Goal: Task Accomplishment & Management: Complete application form

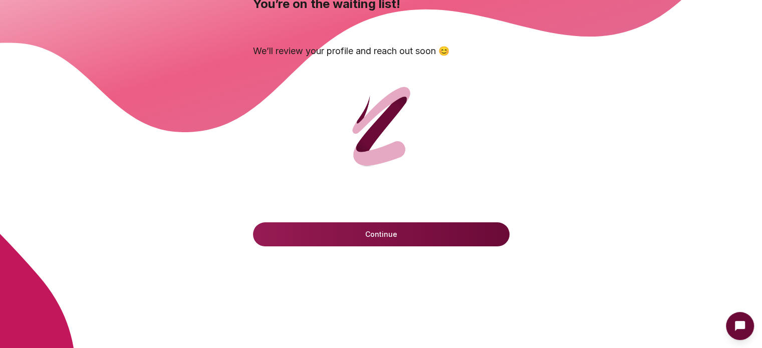
scroll to position [50, 0]
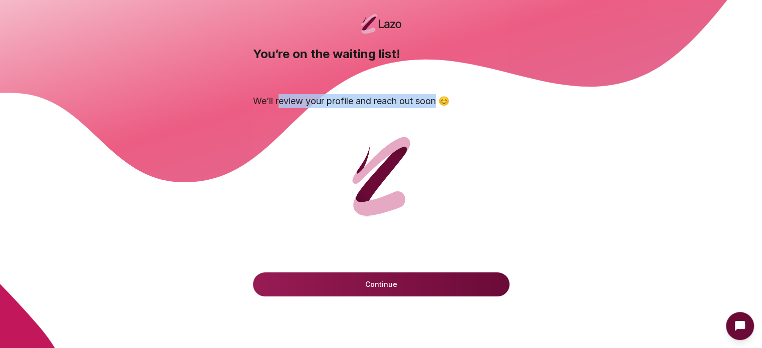
drag, startPoint x: 280, startPoint y: 99, endPoint x: 459, endPoint y: 106, distance: 178.9
click at [439, 103] on p "We’ll review your profile and reach out soon 😊" at bounding box center [381, 101] width 256 height 14
click at [539, 147] on icon at bounding box center [381, 66] width 762 height 232
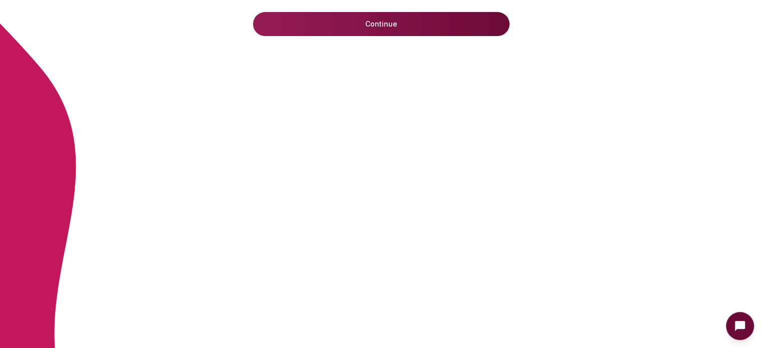
scroll to position [60, 0]
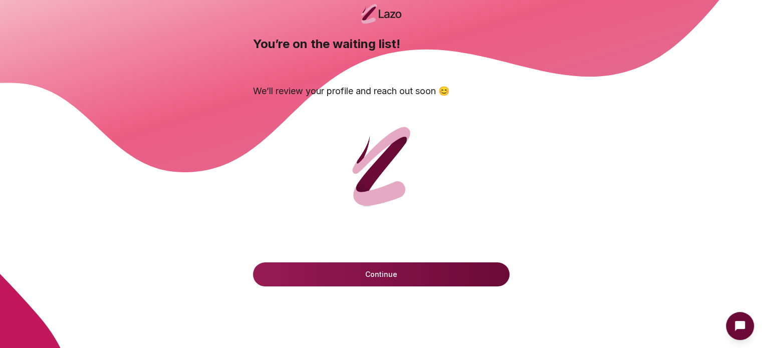
click at [468, 277] on button "Continue" at bounding box center [381, 274] width 256 height 24
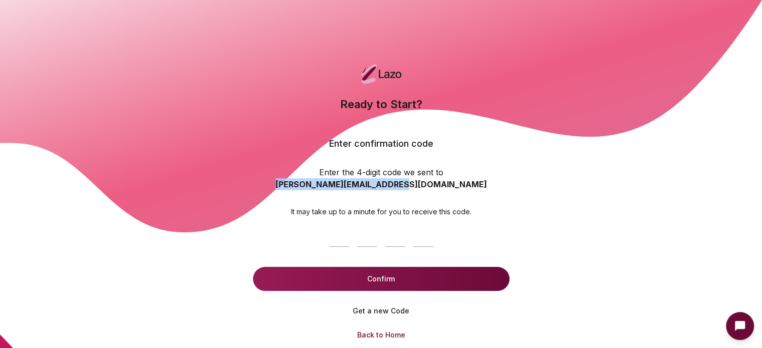
drag, startPoint x: 322, startPoint y: 189, endPoint x: 443, endPoint y: 192, distance: 120.7
click at [443, 192] on div "Ready to Start? Enter confirmation code Enter the 4-digit code we sent to [PERS…" at bounding box center [380, 156] width 211 height 121
copy strong "[PERSON_NAME][EMAIL_ADDRESS][DOMAIN_NAME]"
click at [555, 118] on icon at bounding box center [380, 116] width 764 height 232
click at [524, 142] on icon at bounding box center [381, 116] width 762 height 232
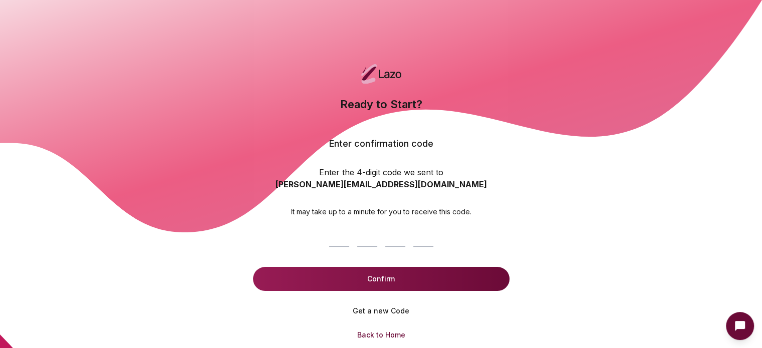
scroll to position [50, 0]
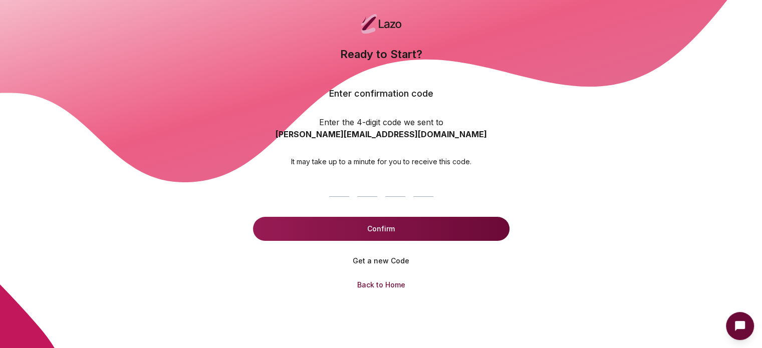
click at [559, 169] on icon at bounding box center [381, 66] width 762 height 232
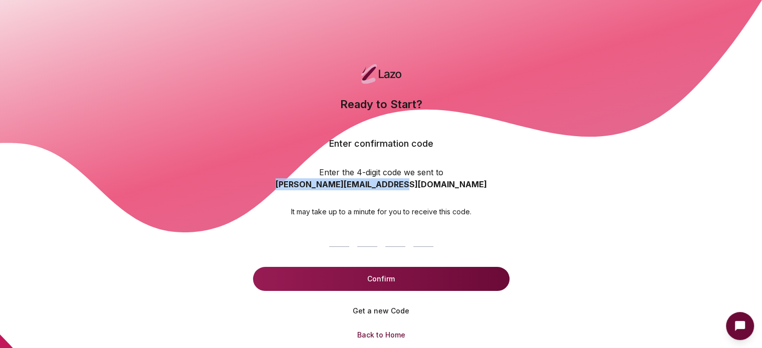
drag, startPoint x: 322, startPoint y: 188, endPoint x: 450, endPoint y: 181, distance: 127.9
click at [440, 189] on div "Ready to Start? Enter confirmation code Enter the 4-digit code we sent to ratcl…" at bounding box center [380, 156] width 211 height 121
click at [597, 176] on icon at bounding box center [381, 116] width 762 height 232
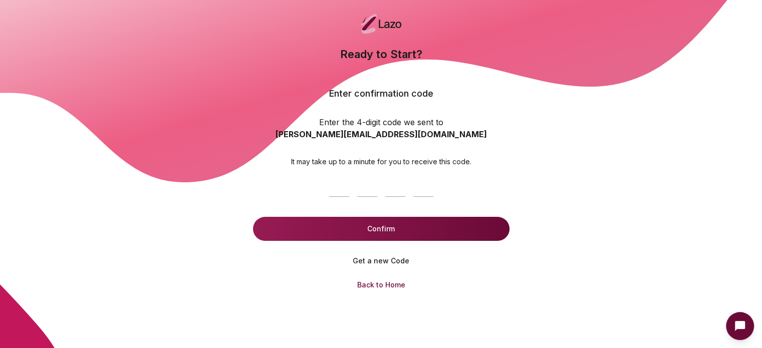
click at [490, 122] on div "Ready to Start? Enter confirmation code Enter the 4-digit code we sent to ratcl…" at bounding box center [381, 171] width 256 height 251
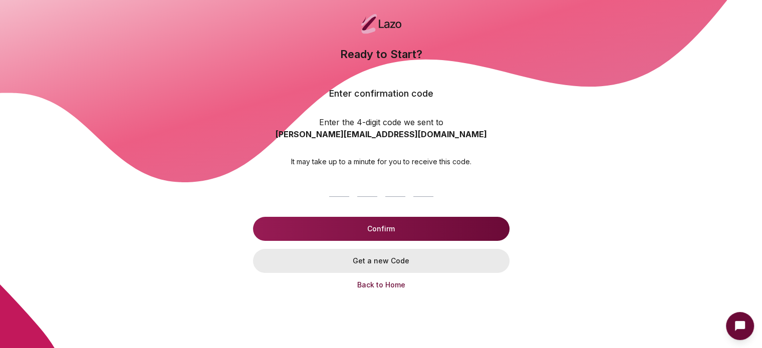
click at [375, 262] on button "Get a new Code" at bounding box center [381, 261] width 256 height 24
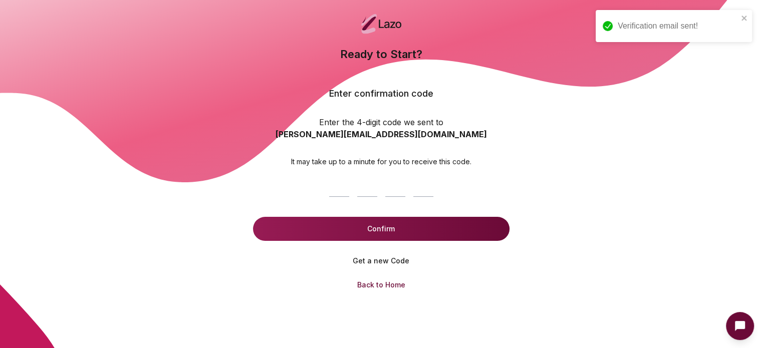
click at [403, 234] on button "Confirm" at bounding box center [381, 229] width 256 height 24
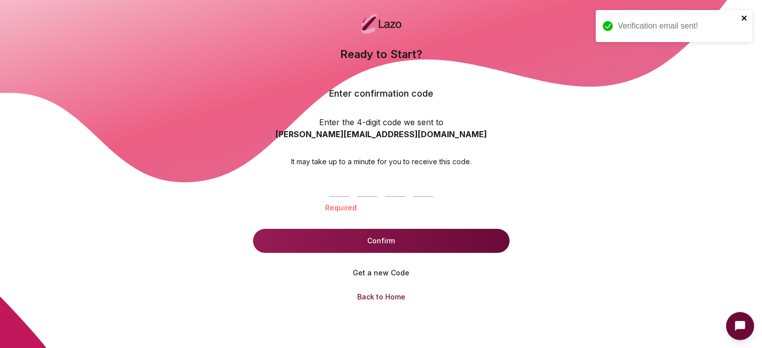
click at [743, 16] on icon "close" at bounding box center [744, 18] width 7 height 8
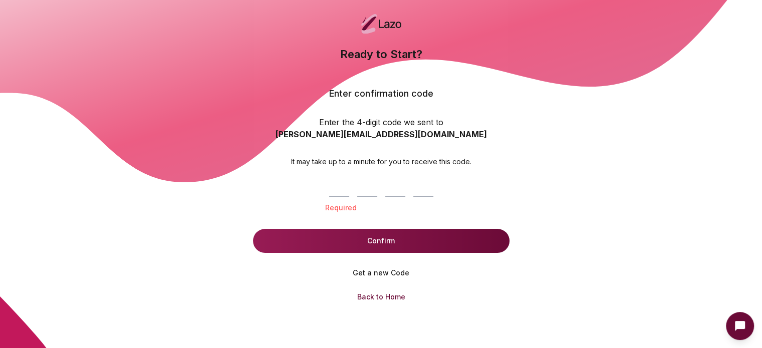
click at [357, 92] on h4 "Enter confirmation code" at bounding box center [381, 94] width 104 height 14
click at [385, 135] on strong "ratcliffe.pau112@gmail.com" at bounding box center [380, 134] width 211 height 10
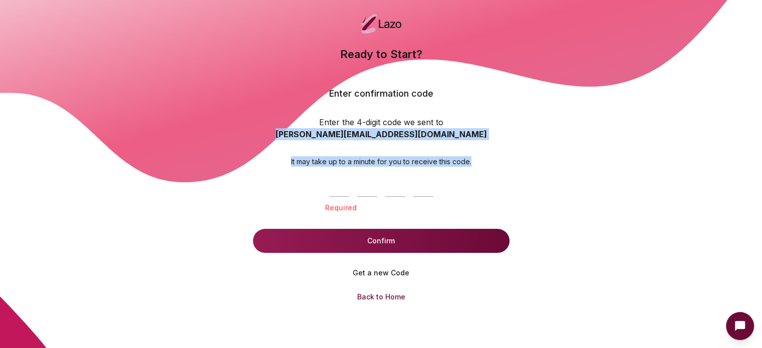
drag, startPoint x: 321, startPoint y: 135, endPoint x: 475, endPoint y: 137, distance: 153.8
click at [475, 137] on div "Ready to Start? Enter confirmation code Enter the 4-digit code we sent to ratcl…" at bounding box center [381, 177] width 256 height 263
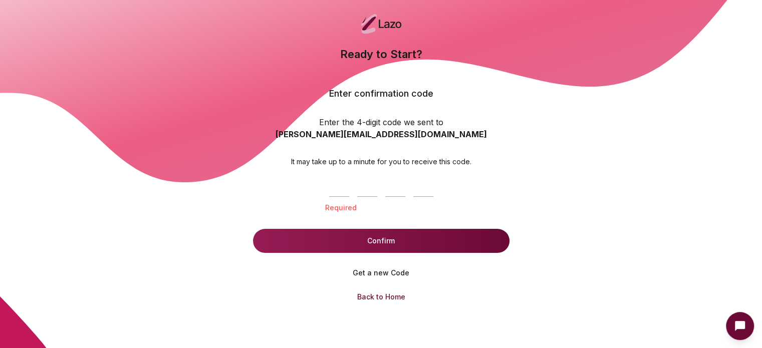
click at [530, 98] on icon at bounding box center [381, 66] width 762 height 232
click at [463, 90] on div "Ready to Start? Enter confirmation code Enter the 4-digit code we sent to ratcl…" at bounding box center [380, 106] width 211 height 121
click at [382, 296] on button "Back to Home" at bounding box center [381, 297] width 64 height 24
